Goal: Information Seeking & Learning: Learn about a topic

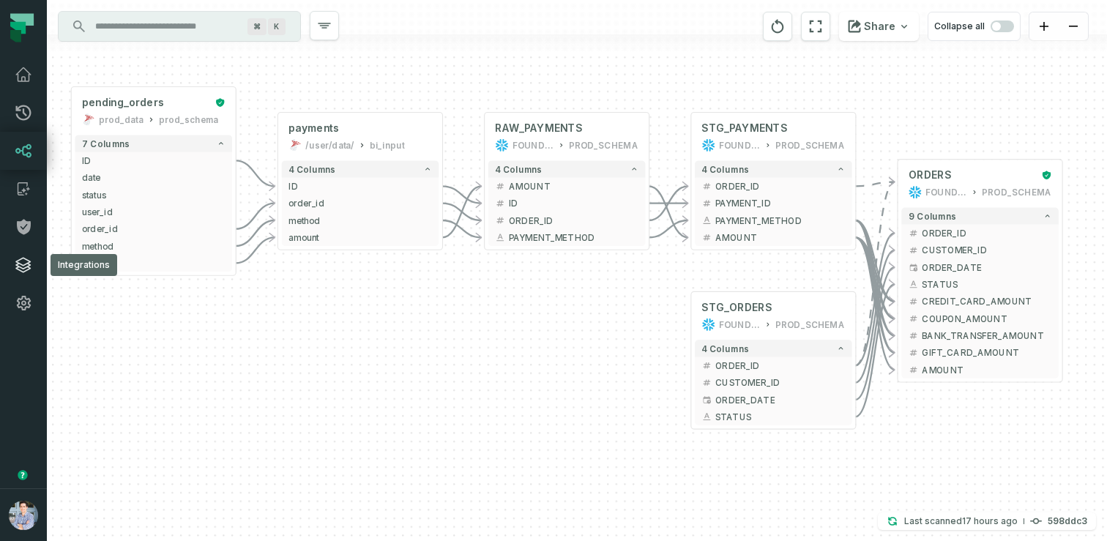
click at [25, 262] on icon at bounding box center [24, 265] width 18 height 18
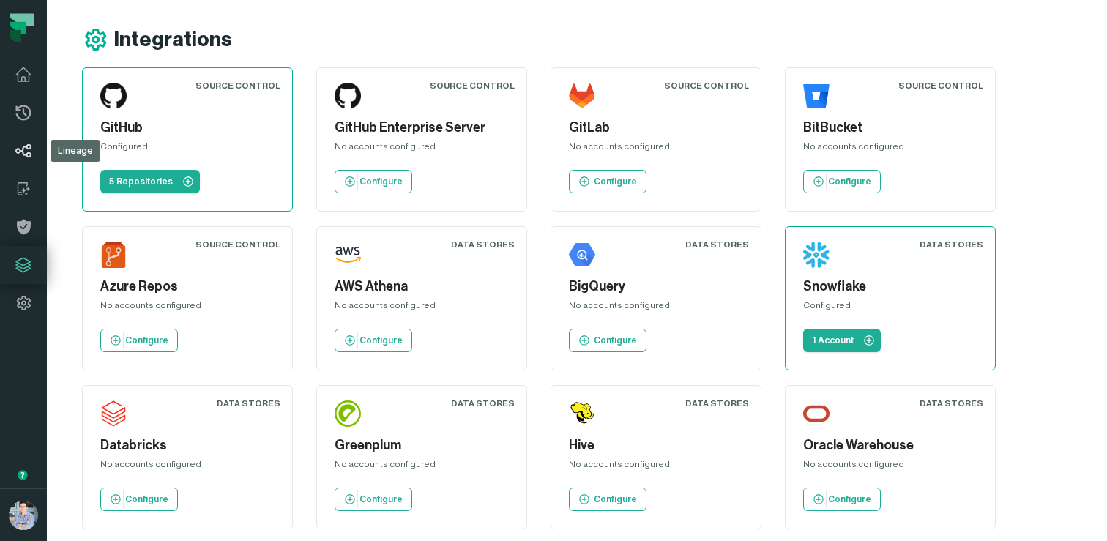
click at [26, 163] on link "Lineage" at bounding box center [23, 151] width 47 height 38
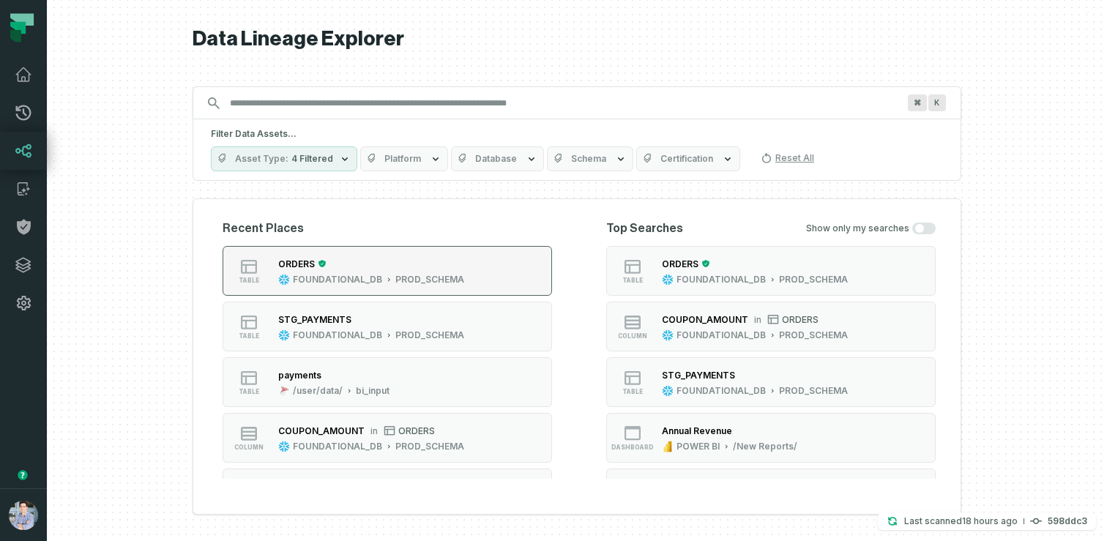
click at [308, 263] on div "ORDERS" at bounding box center [296, 264] width 37 height 11
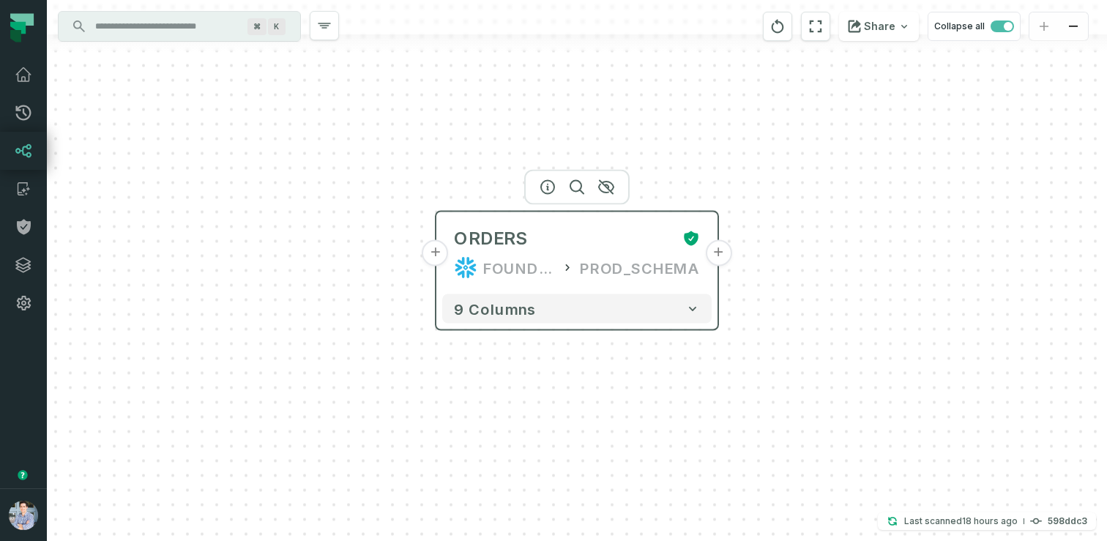
click at [441, 259] on button "+" at bounding box center [436, 253] width 26 height 26
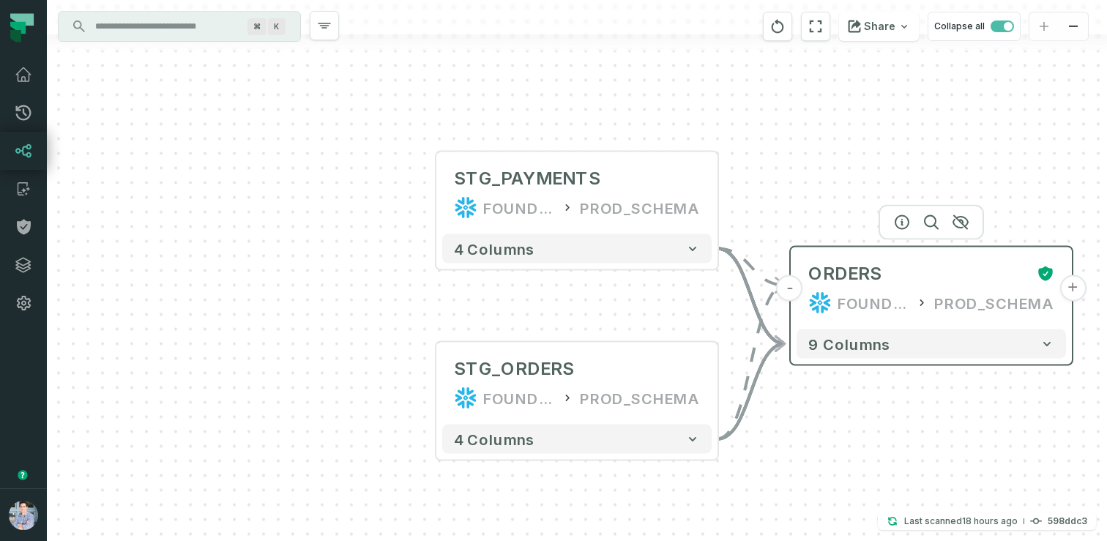
click at [1071, 283] on button "+" at bounding box center [1073, 288] width 26 height 26
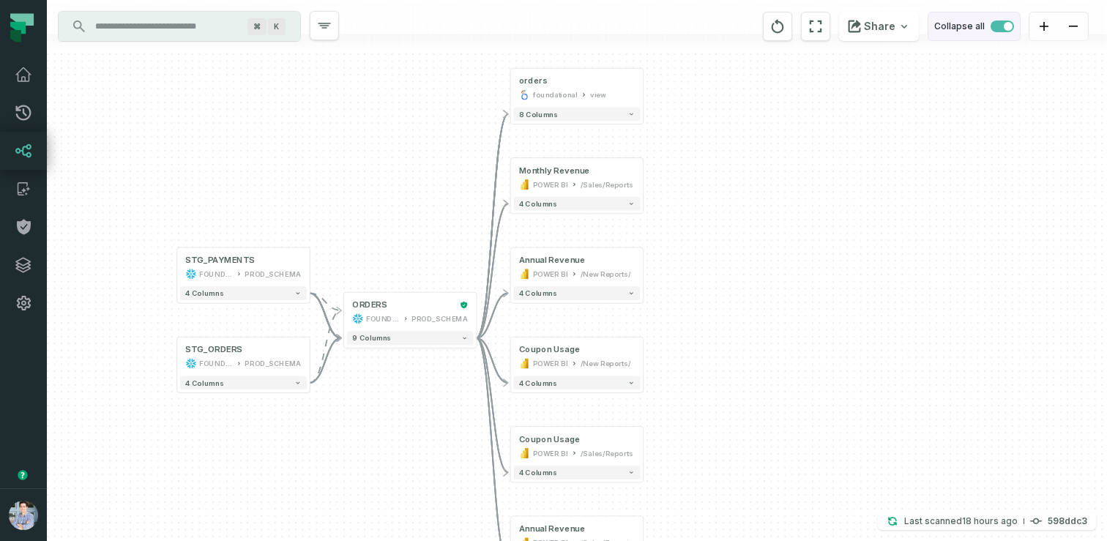
click at [1002, 29] on span "button" at bounding box center [1002, 27] width 23 height 12
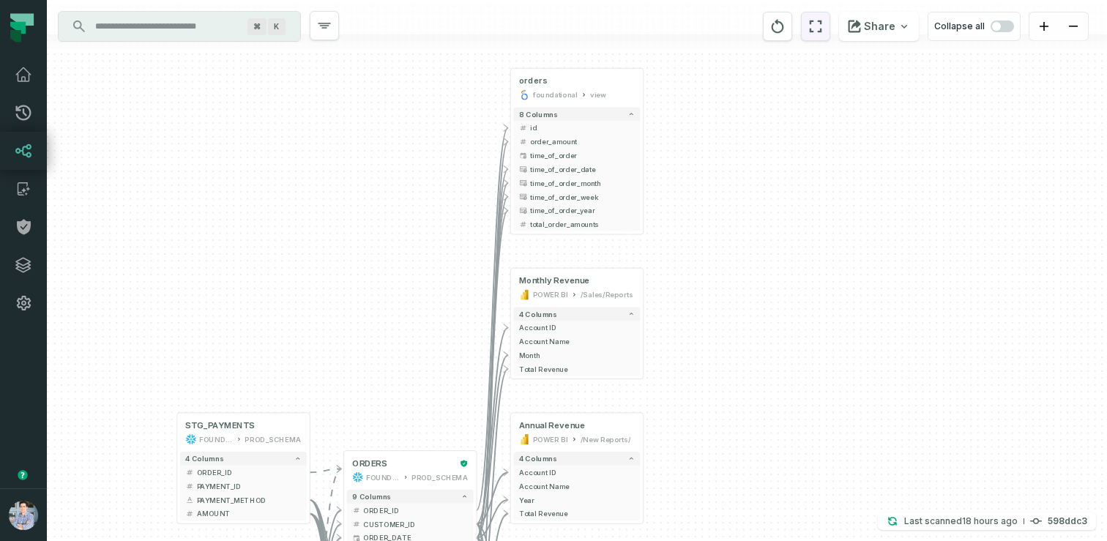
click at [820, 29] on icon "reset" at bounding box center [816, 27] width 16 height 18
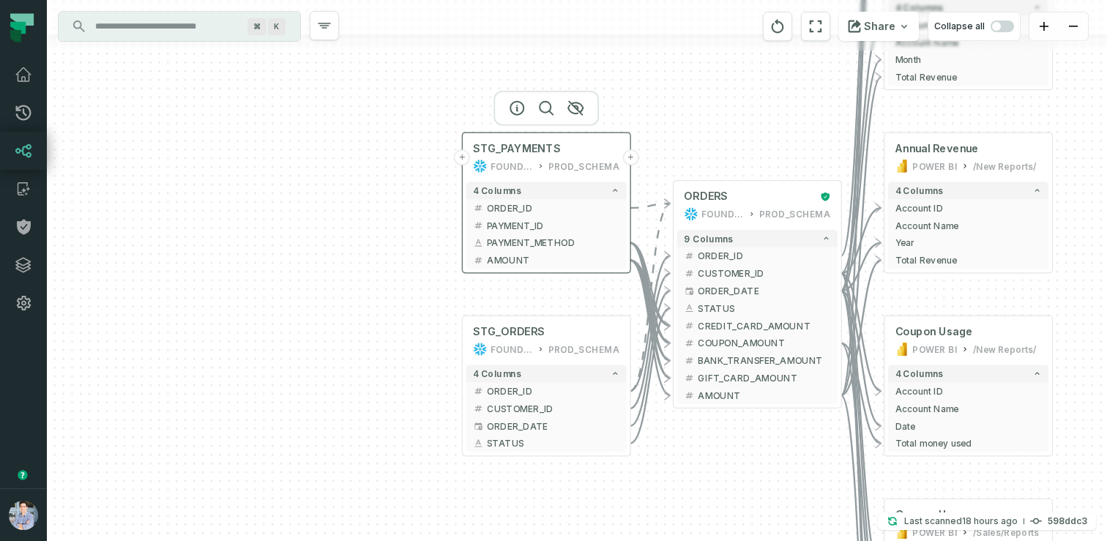
click at [461, 157] on button "+" at bounding box center [461, 156] width 15 height 15
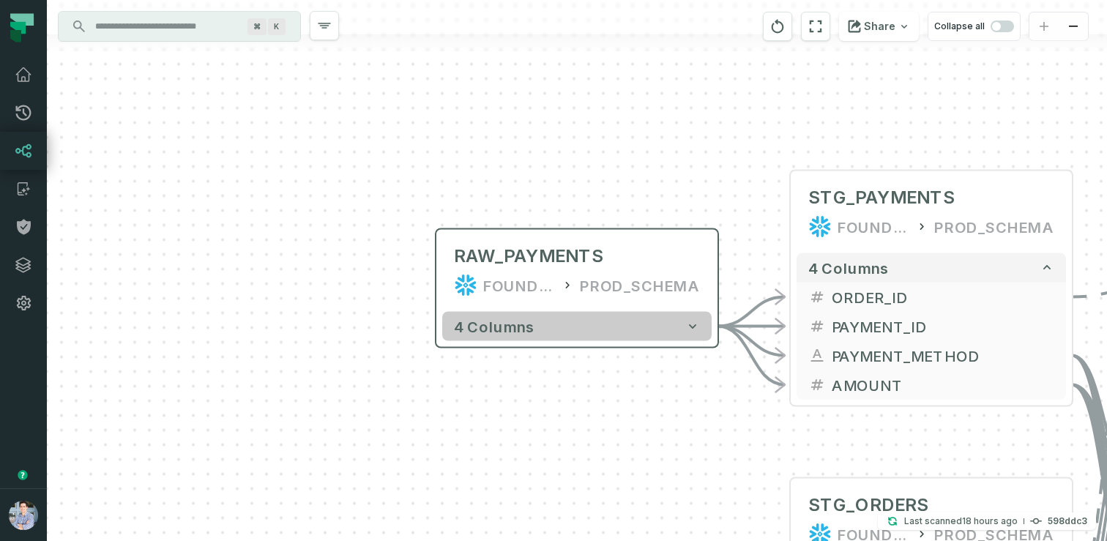
click at [502, 313] on button "4 columns" at bounding box center [577, 326] width 270 height 29
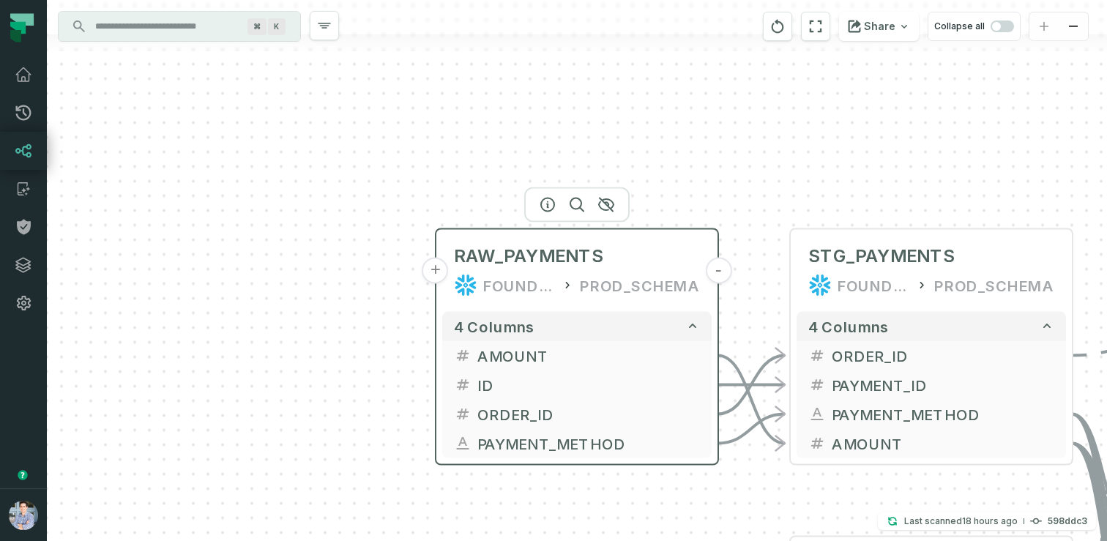
click at [438, 270] on button "+" at bounding box center [436, 271] width 26 height 26
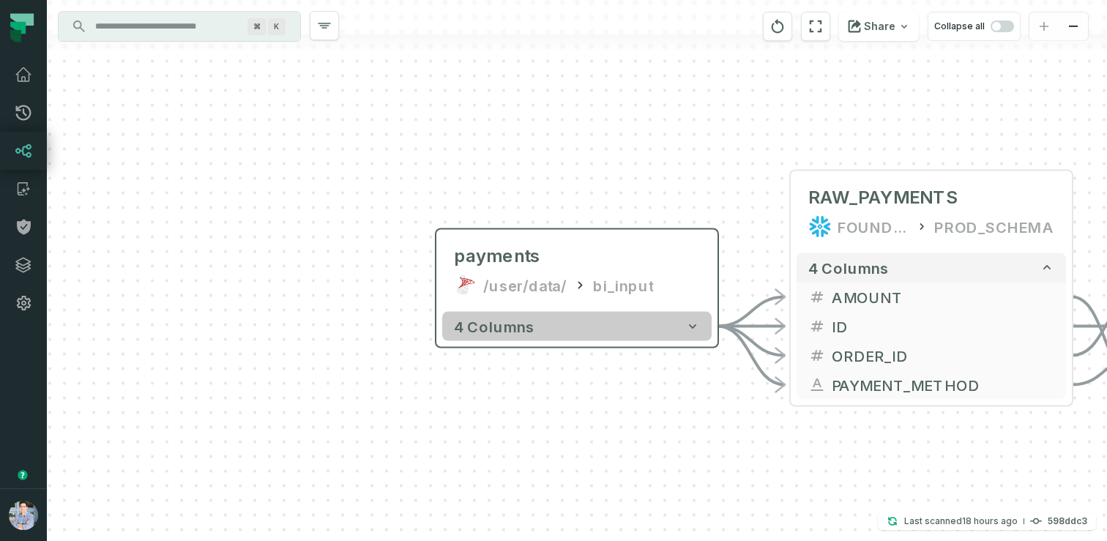
click at [489, 334] on span "4 columns" at bounding box center [494, 327] width 81 height 18
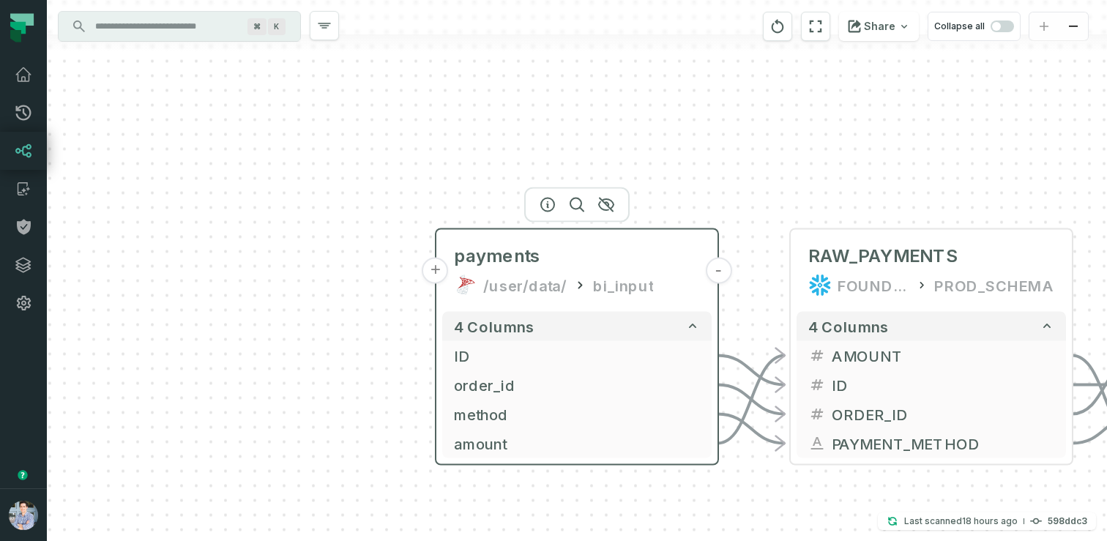
click at [436, 271] on button "+" at bounding box center [436, 271] width 26 height 26
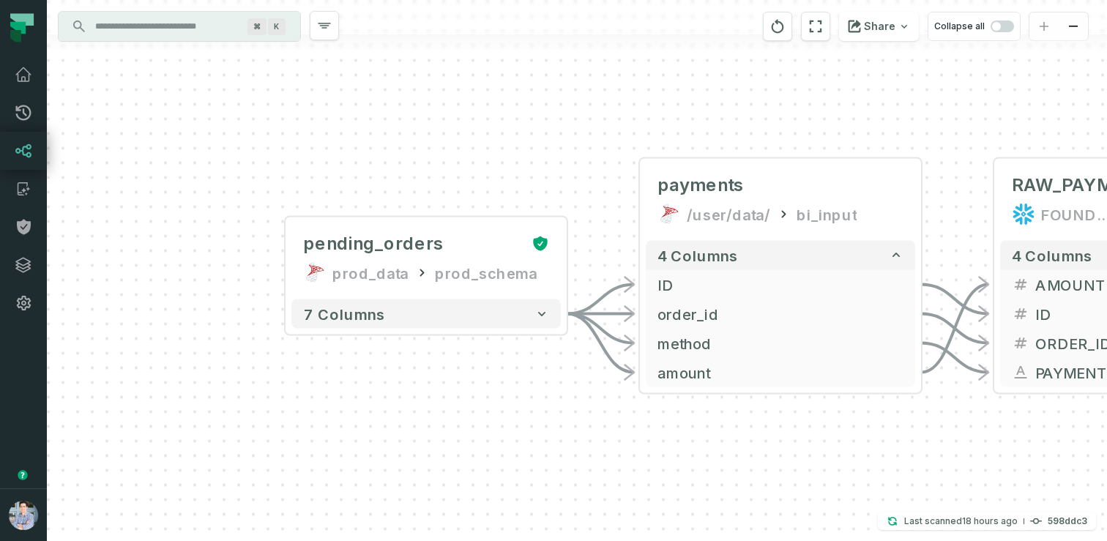
drag, startPoint x: 658, startPoint y: 149, endPoint x: 508, endPoint y: 136, distance: 151.4
click at [508, 136] on div "+ pending_orders prod_data prod_schema + 7 columns - payments /user/data/ bi_in…" at bounding box center [577, 270] width 1061 height 541
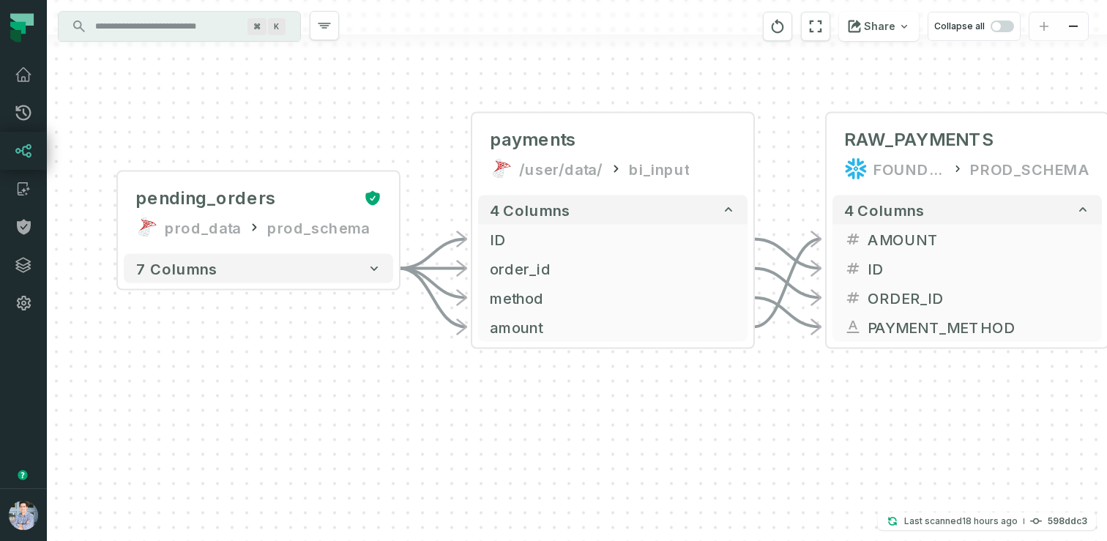
drag, startPoint x: 271, startPoint y: 103, endPoint x: -26, endPoint y: 38, distance: 303.5
click at [0, 38] on html "Pull Requests Dashboard Lineage Catalog Policies Integrations Settings Alon Naf…" at bounding box center [553, 270] width 1107 height 541
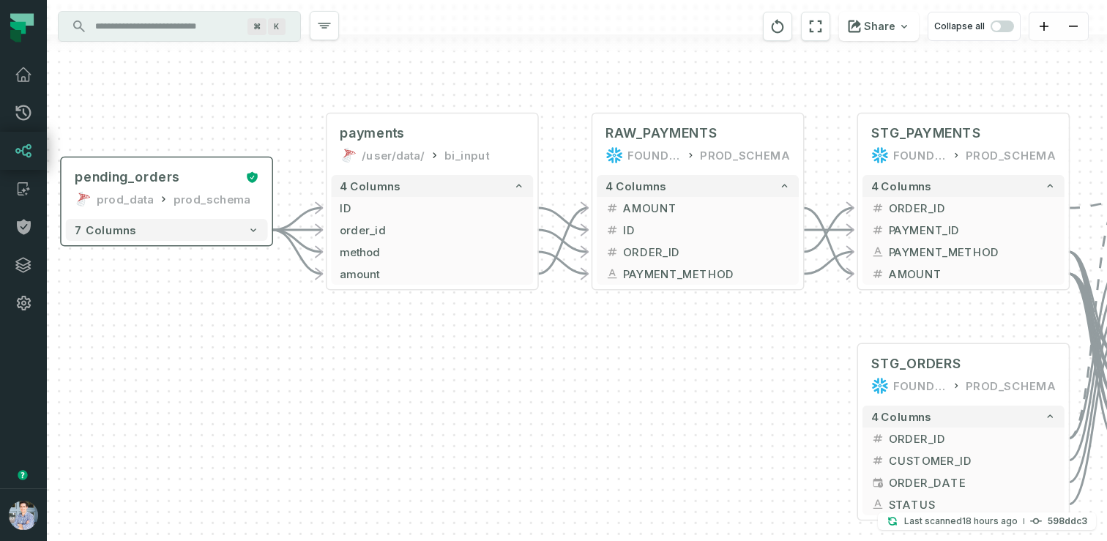
click at [182, 215] on div "7 columns" at bounding box center [167, 230] width 211 height 31
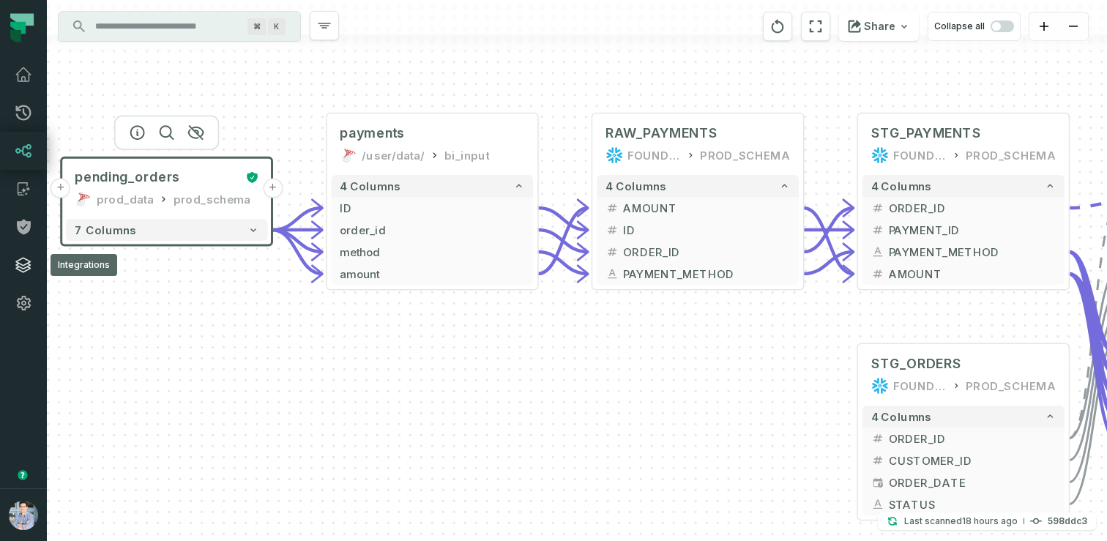
click at [30, 277] on link "Integrations" at bounding box center [23, 265] width 47 height 38
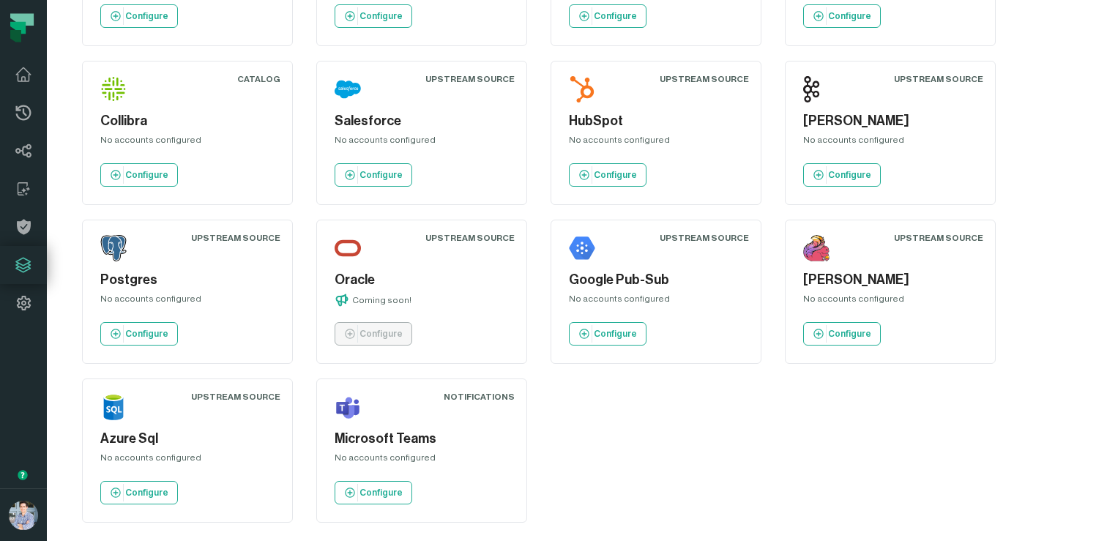
scroll to position [1445, 0]
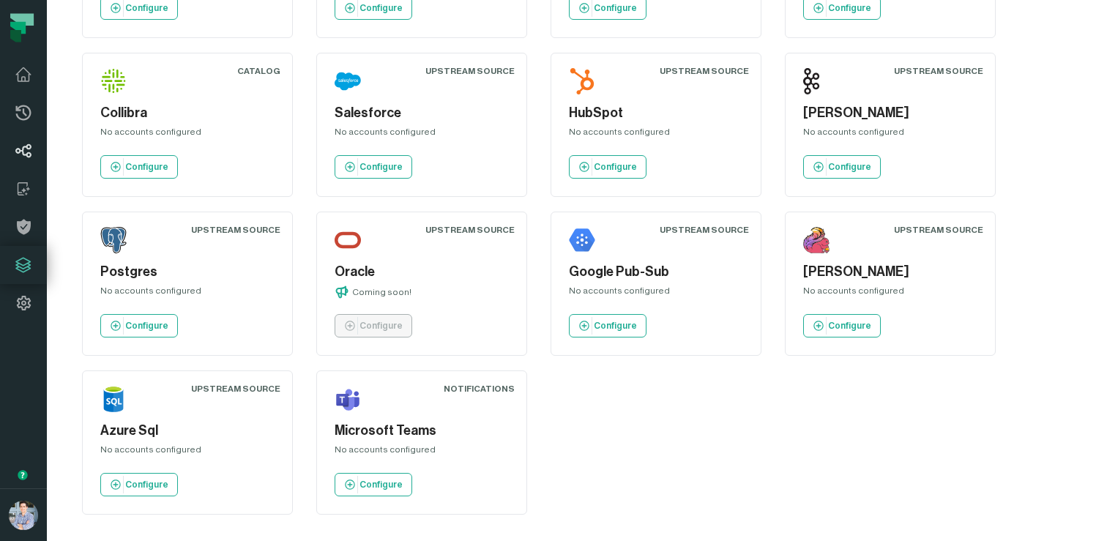
click at [21, 146] on icon at bounding box center [24, 151] width 18 height 18
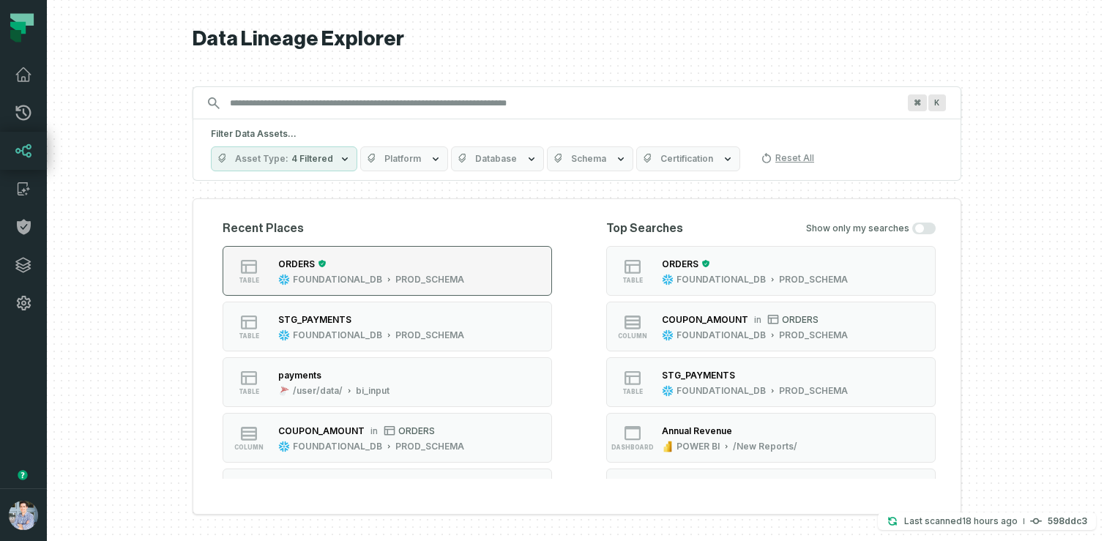
click at [284, 259] on div "ORDERS" at bounding box center [296, 264] width 37 height 11
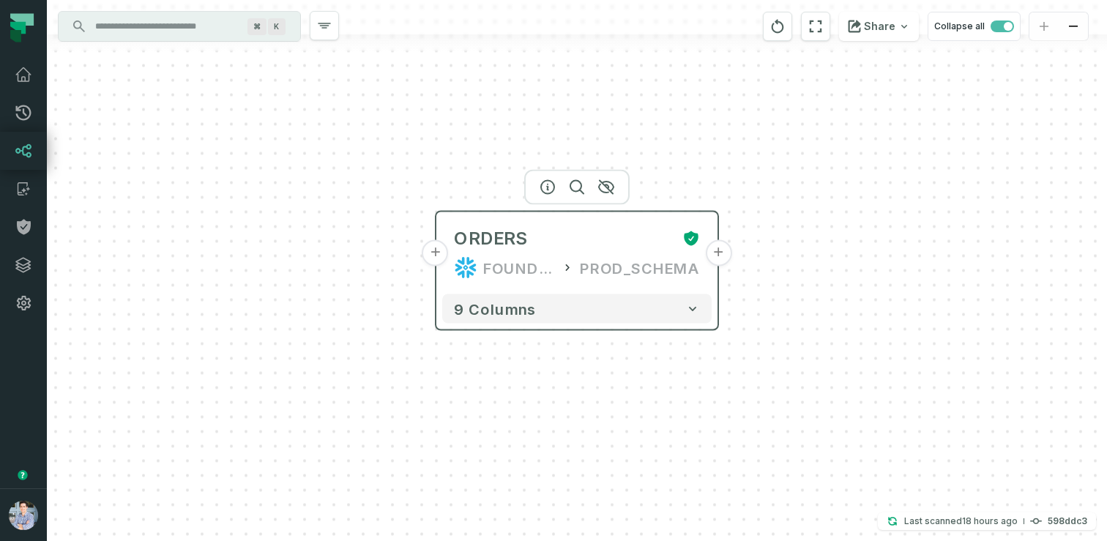
click at [443, 261] on button "+" at bounding box center [436, 253] width 26 height 26
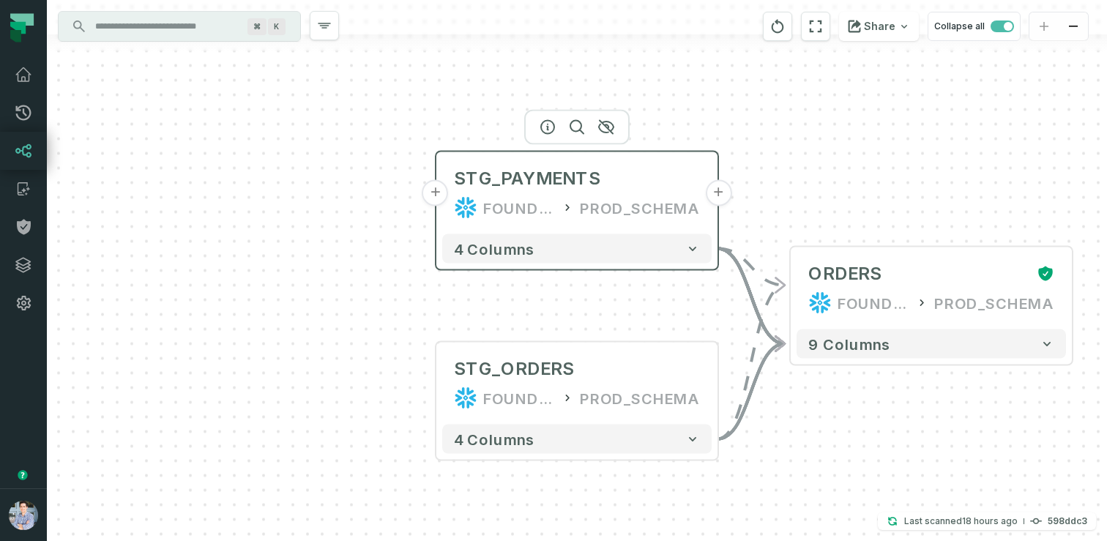
click at [431, 200] on button "+" at bounding box center [436, 193] width 26 height 26
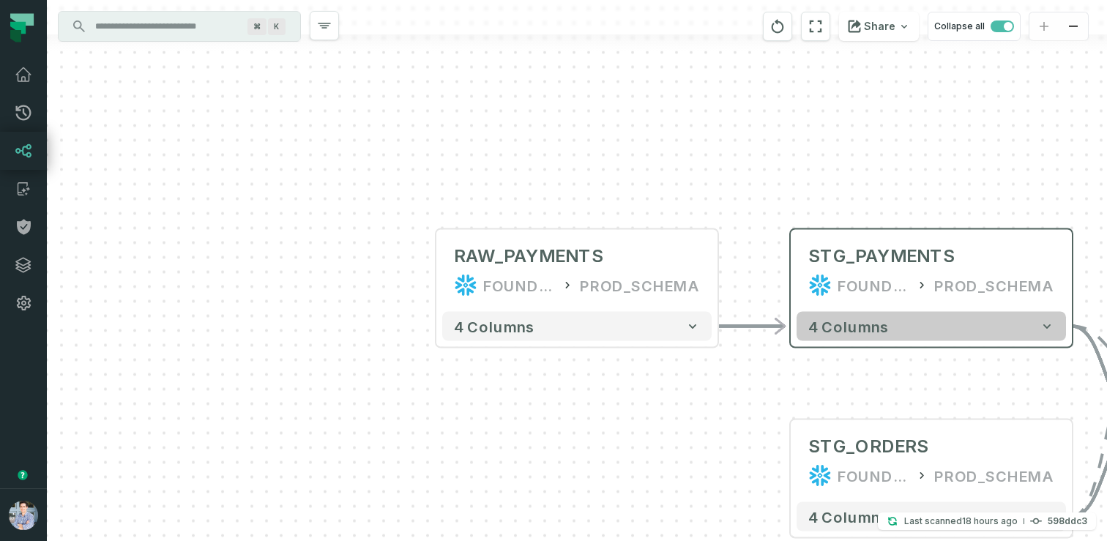
click at [909, 336] on button "4 columns" at bounding box center [932, 326] width 270 height 29
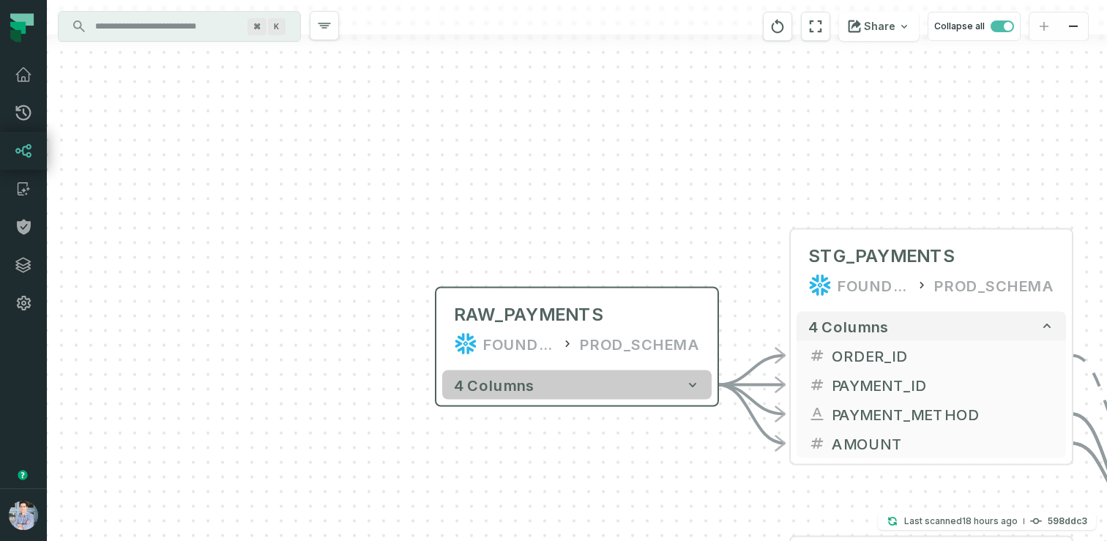
click at [602, 382] on button "4 columns" at bounding box center [577, 385] width 270 height 29
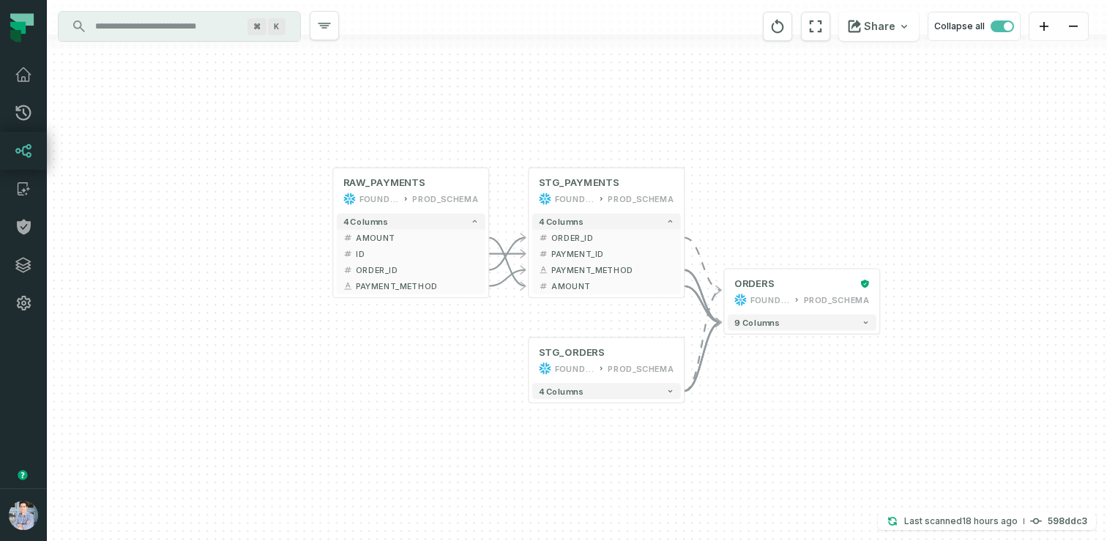
drag, startPoint x: 761, startPoint y: 268, endPoint x: 532, endPoint y: 27, distance: 332.6
click at [532, 27] on div "+ RAW_PAYMENTS FOUNDATIONAL_DB PROD_SCHEMA - 4 columns + AMOUNT - + ID - + ORDE…" at bounding box center [577, 270] width 1061 height 541
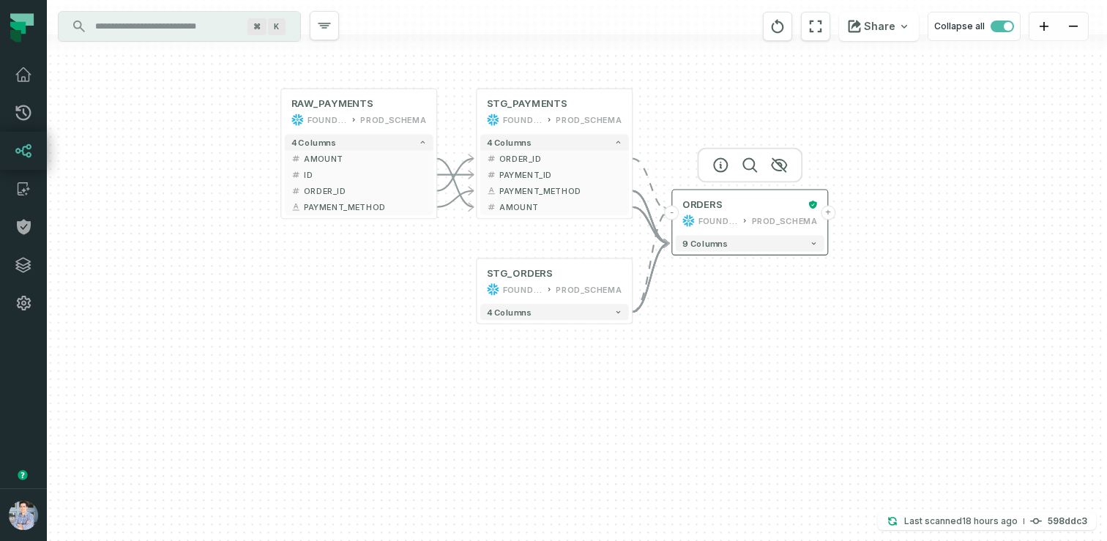
click at [823, 212] on button "+" at bounding box center [828, 213] width 15 height 15
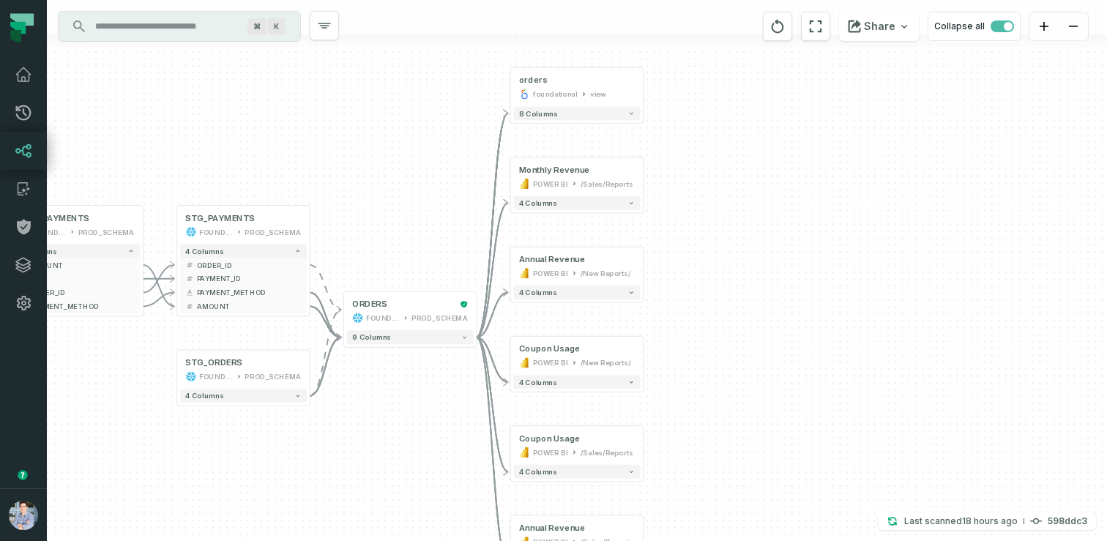
drag, startPoint x: 765, startPoint y: 290, endPoint x: 765, endPoint y: 268, distance: 22.0
click at [765, 268] on div "+ orders foundational view + 8 columns + Monthly Revenue POWER BI /Sales/Report…" at bounding box center [577, 270] width 1061 height 541
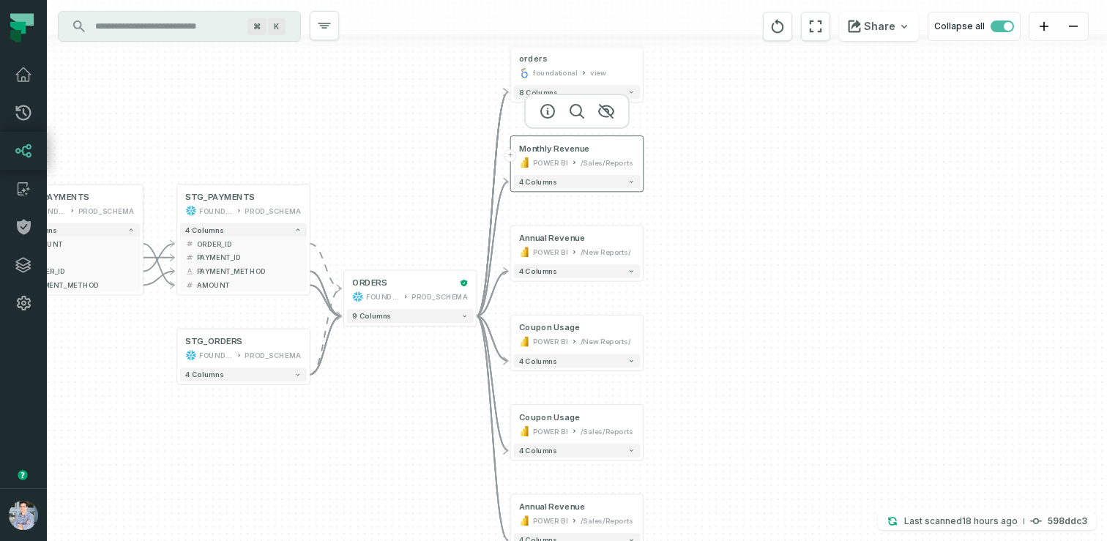
click at [573, 165] on icon at bounding box center [574, 162] width 7 height 7
click at [546, 108] on icon "button" at bounding box center [548, 112] width 18 height 18
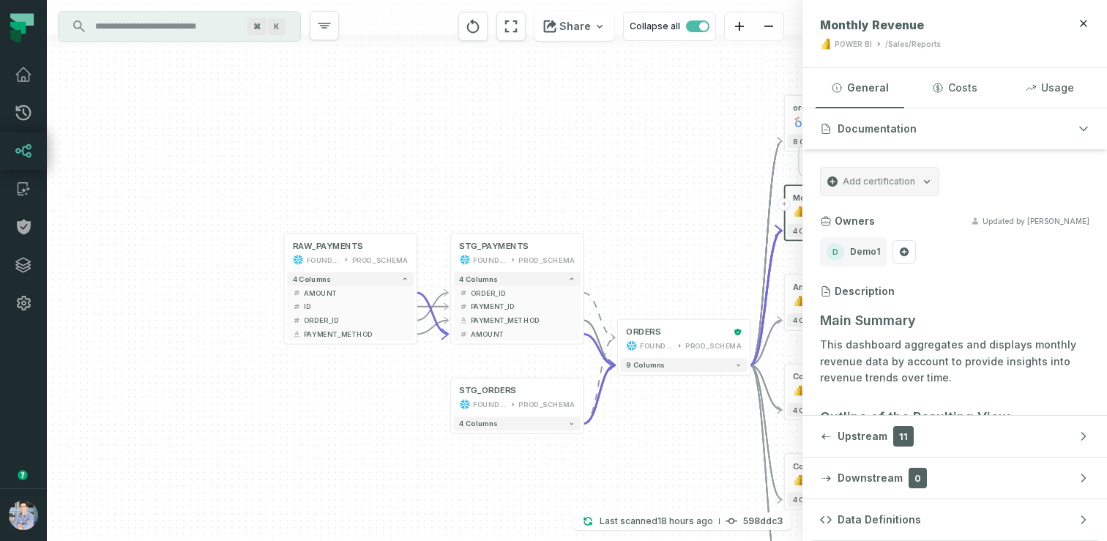
drag, startPoint x: 312, startPoint y: 157, endPoint x: 622, endPoint y: 168, distance: 310.0
click at [622, 168] on div "+ orders foundational view + 8 columns + Monthly Revenue POWER BI /Sales/Report…" at bounding box center [425, 270] width 756 height 541
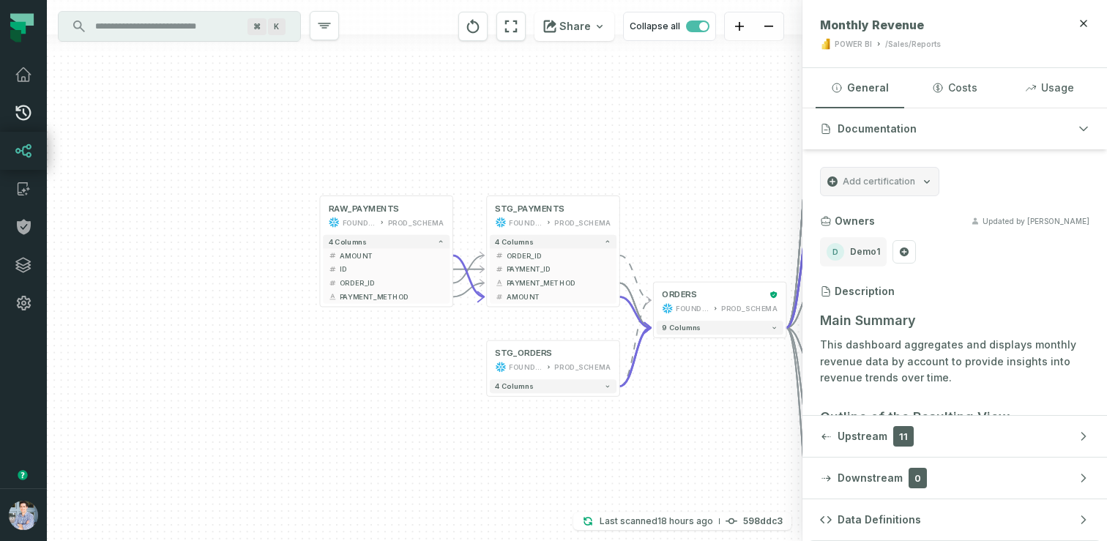
click at [26, 111] on icon at bounding box center [24, 113] width 18 height 18
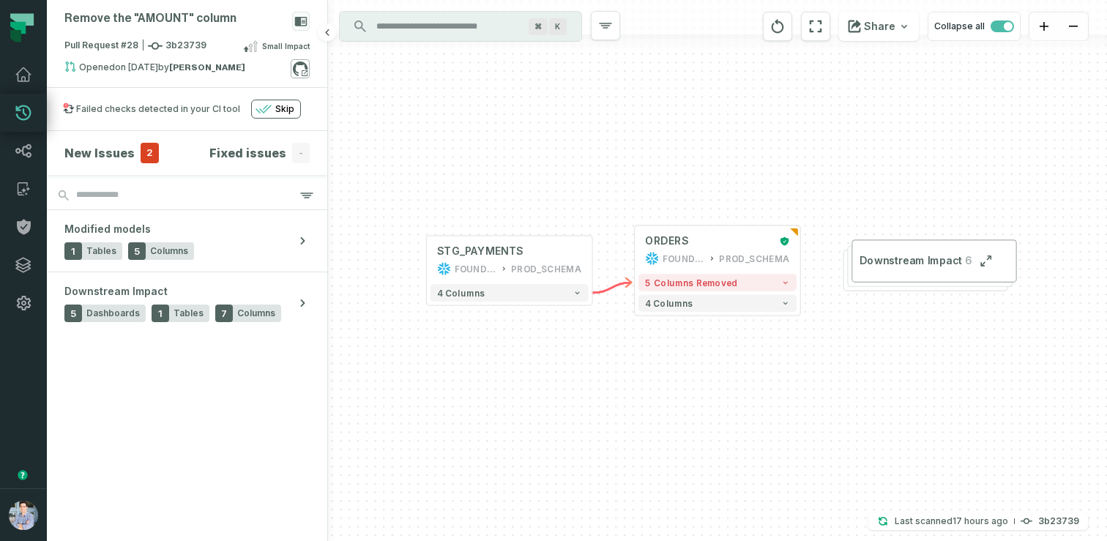
click at [297, 66] on icon at bounding box center [300, 68] width 19 height 19
click at [169, 403] on section "New Issues 2 Fixed issues - Modified models 1 Tables 5 Columns Downstream Impac…" at bounding box center [187, 336] width 281 height 410
click at [18, 270] on icon at bounding box center [24, 265] width 18 height 18
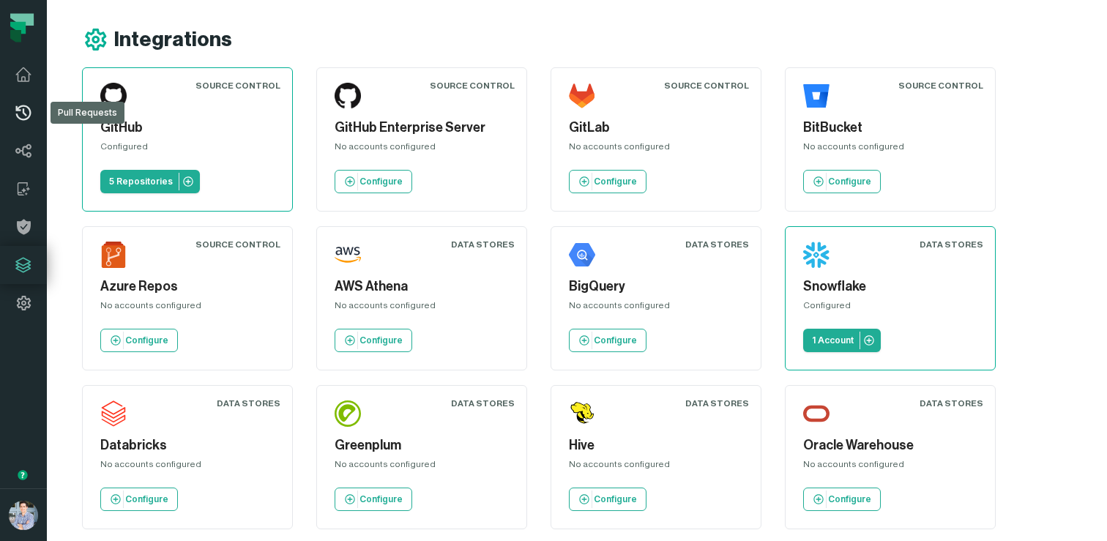
click at [26, 113] on icon at bounding box center [24, 113] width 18 height 18
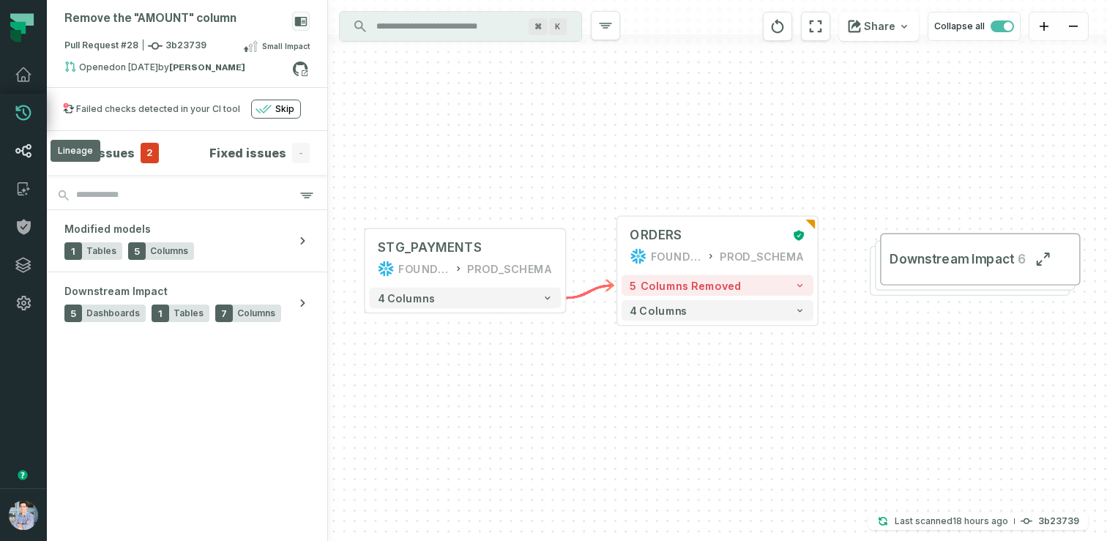
click at [23, 167] on link "Lineage" at bounding box center [23, 151] width 47 height 38
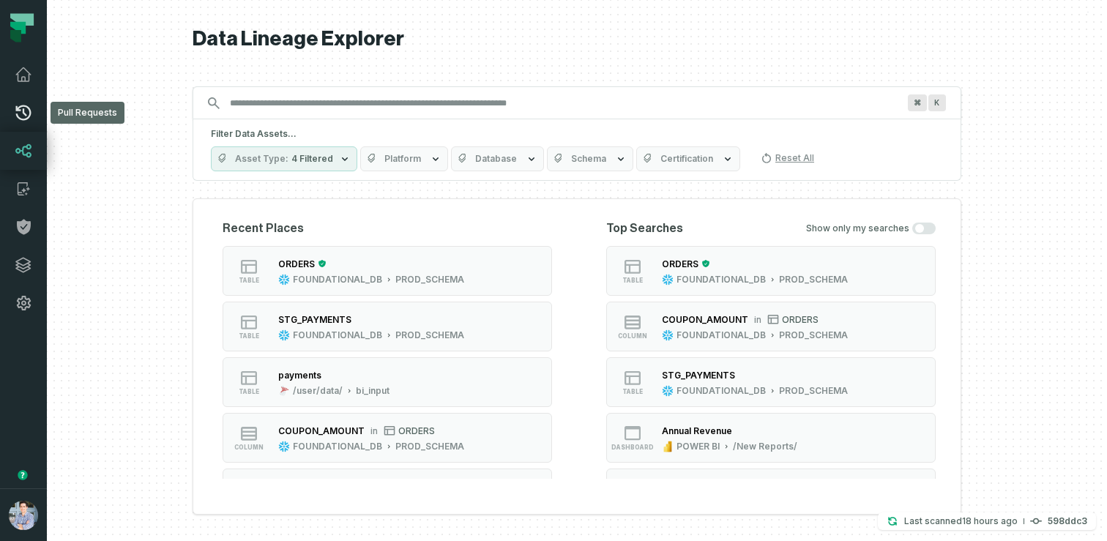
click at [30, 128] on link "Pull Requests" at bounding box center [23, 113] width 47 height 38
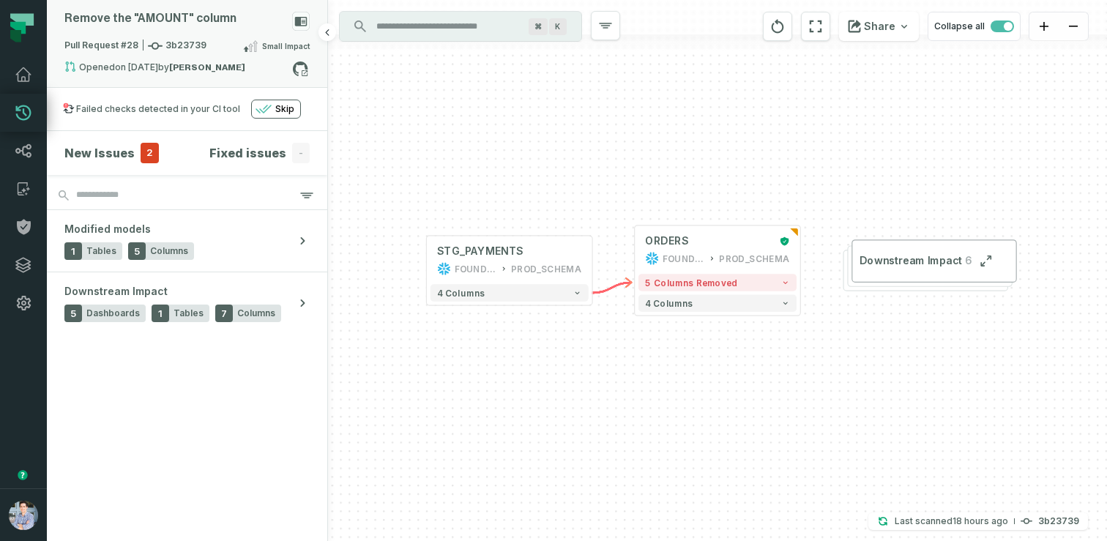
click at [229, 55] on div "Pull Request #28 3b23739 Small Impact" at bounding box center [186, 48] width 245 height 23
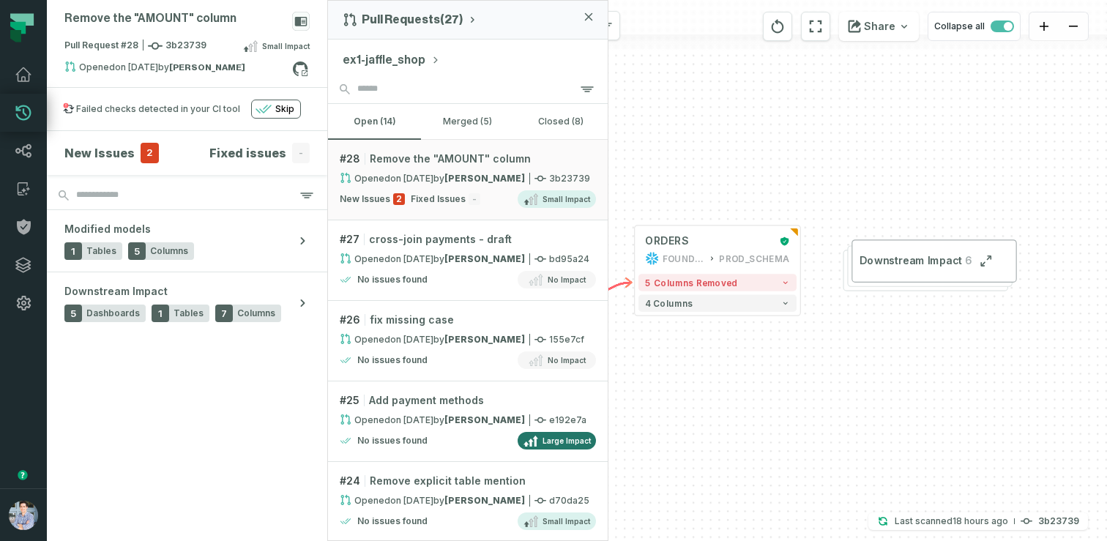
click at [395, 61] on button "ex1-jaffle_shop" at bounding box center [391, 60] width 97 height 18
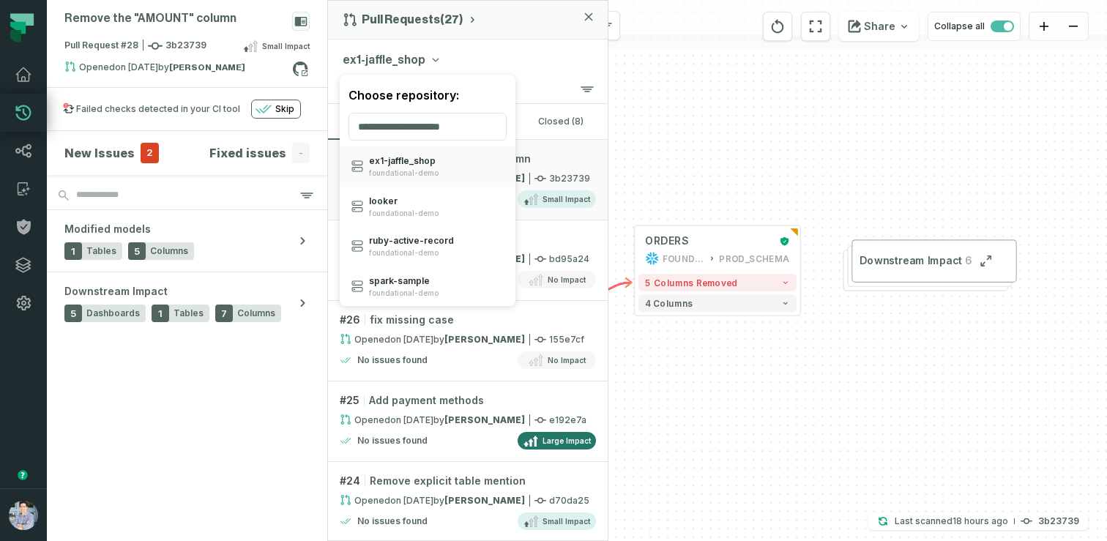
click at [736, 153] on div "Remove the "AMOUNT" column Pull Request #28 3b23739 Small Impact Opened [DATE] …" at bounding box center [577, 270] width 1061 height 541
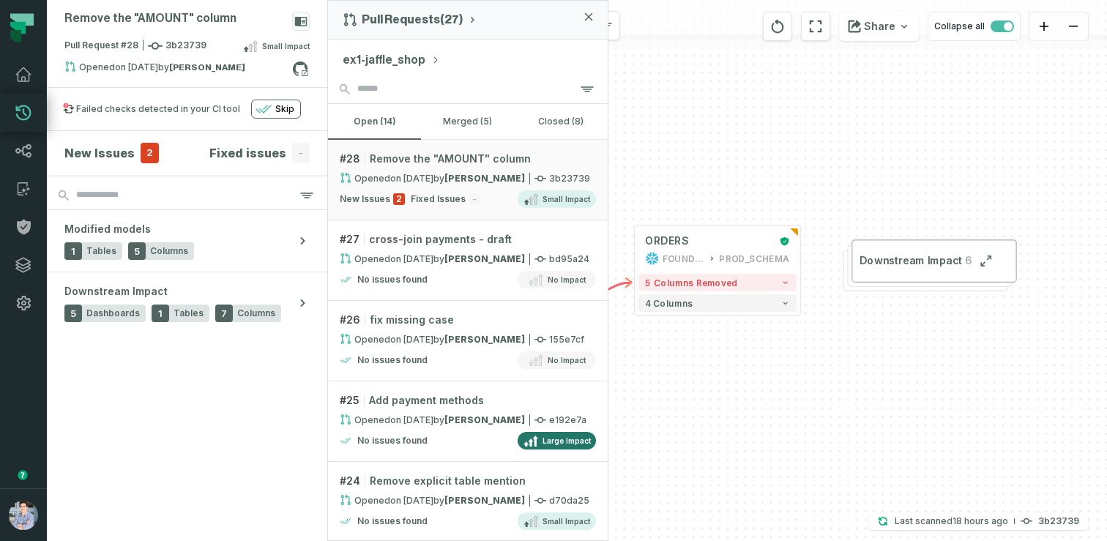
click at [678, 177] on div "+ STG_PAYMENTS FOUNDATIONAL_DB PROD_SCHEMA + 4 columns + ORDERS FOUNDATIONAL_DB…" at bounding box center [717, 270] width 779 height 541
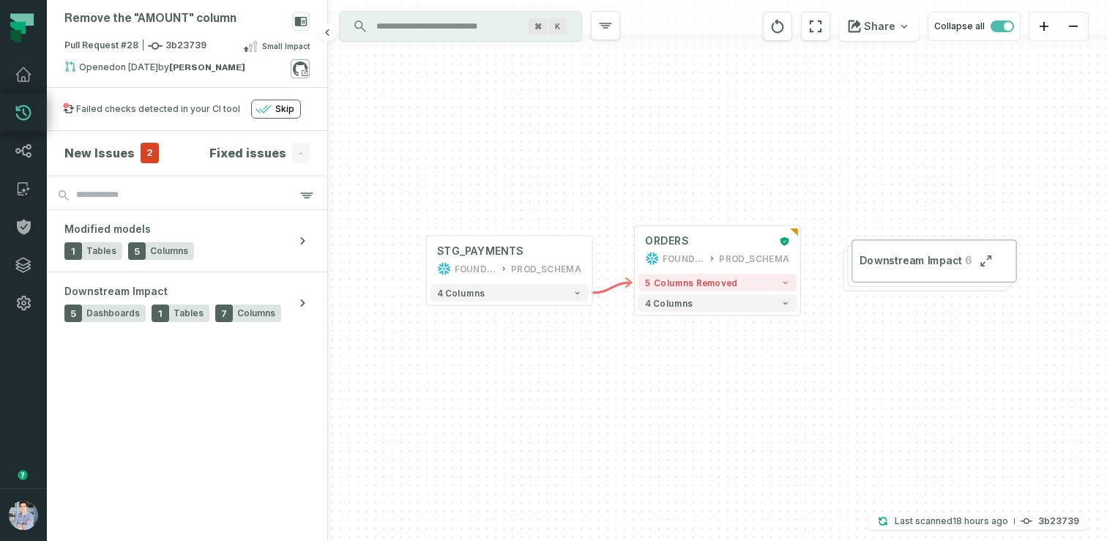
click at [302, 76] on icon at bounding box center [300, 68] width 19 height 19
click at [19, 226] on icon at bounding box center [24, 227] width 14 height 15
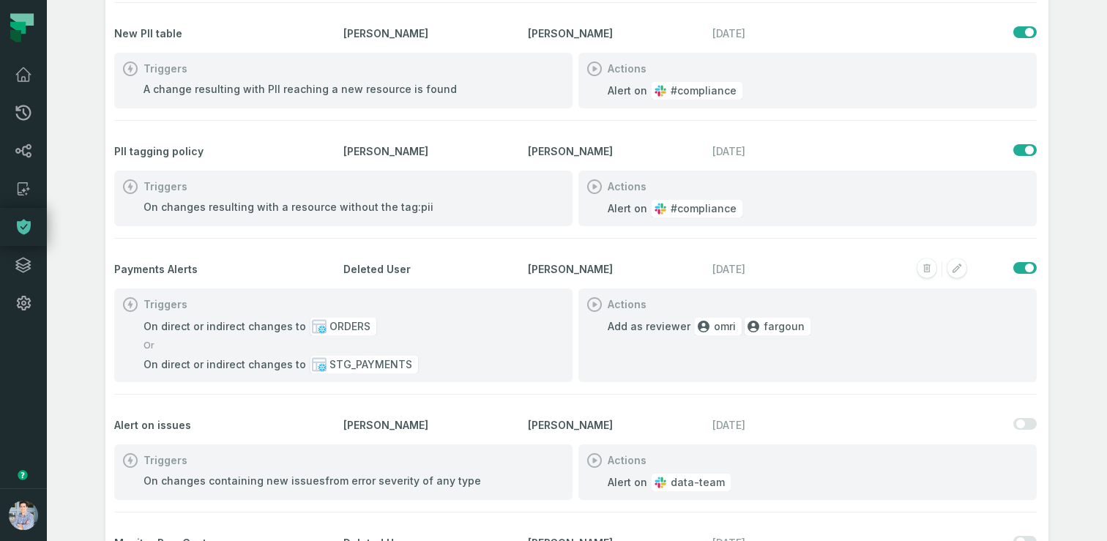
scroll to position [90, 0]
click at [966, 264] on icon "button" at bounding box center [957, 268] width 23 height 23
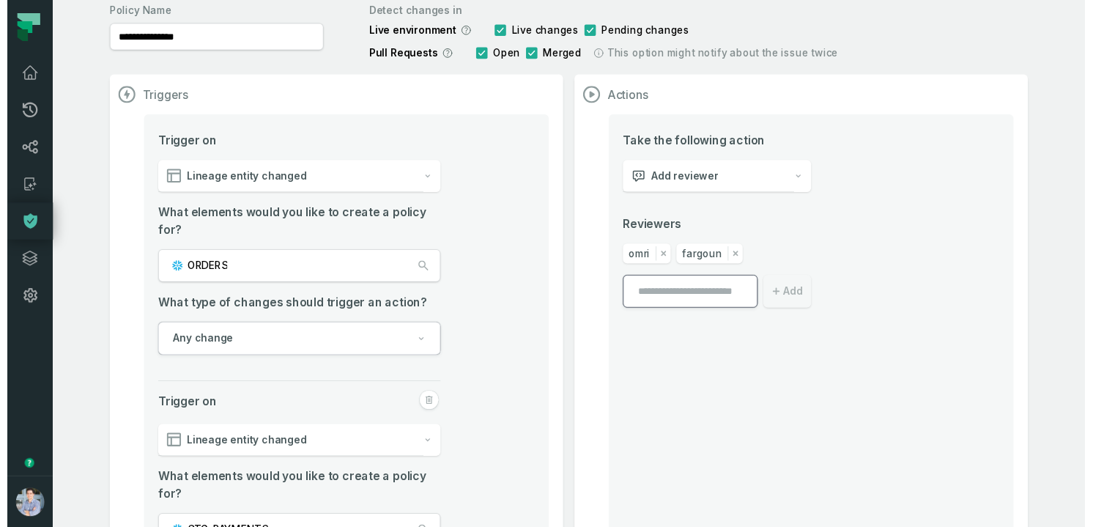
scroll to position [86, 0]
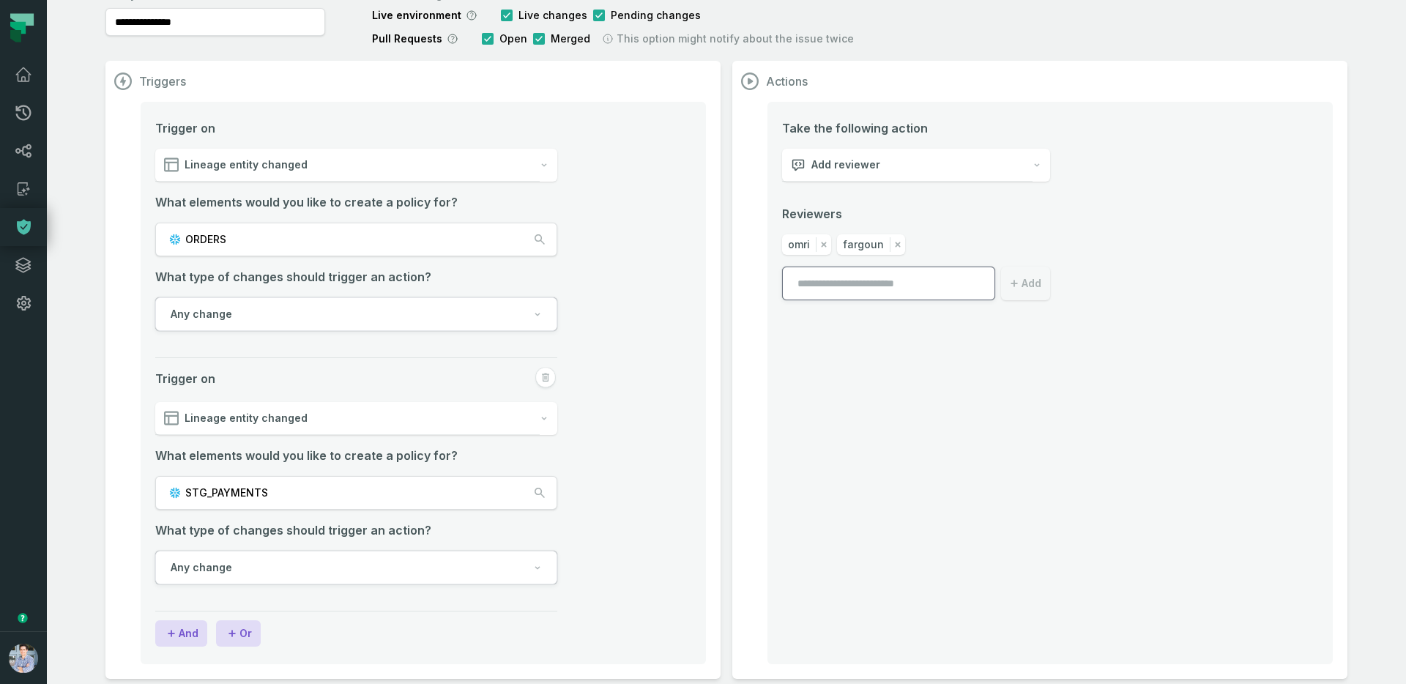
click at [245, 322] on button "Any change" at bounding box center [356, 314] width 402 height 34
click at [704, 196] on div "Trigger on Lineage entity changed What elements would you like to create a poli…" at bounding box center [423, 384] width 565 height 564
